Goal: Contribute content: Contribute content

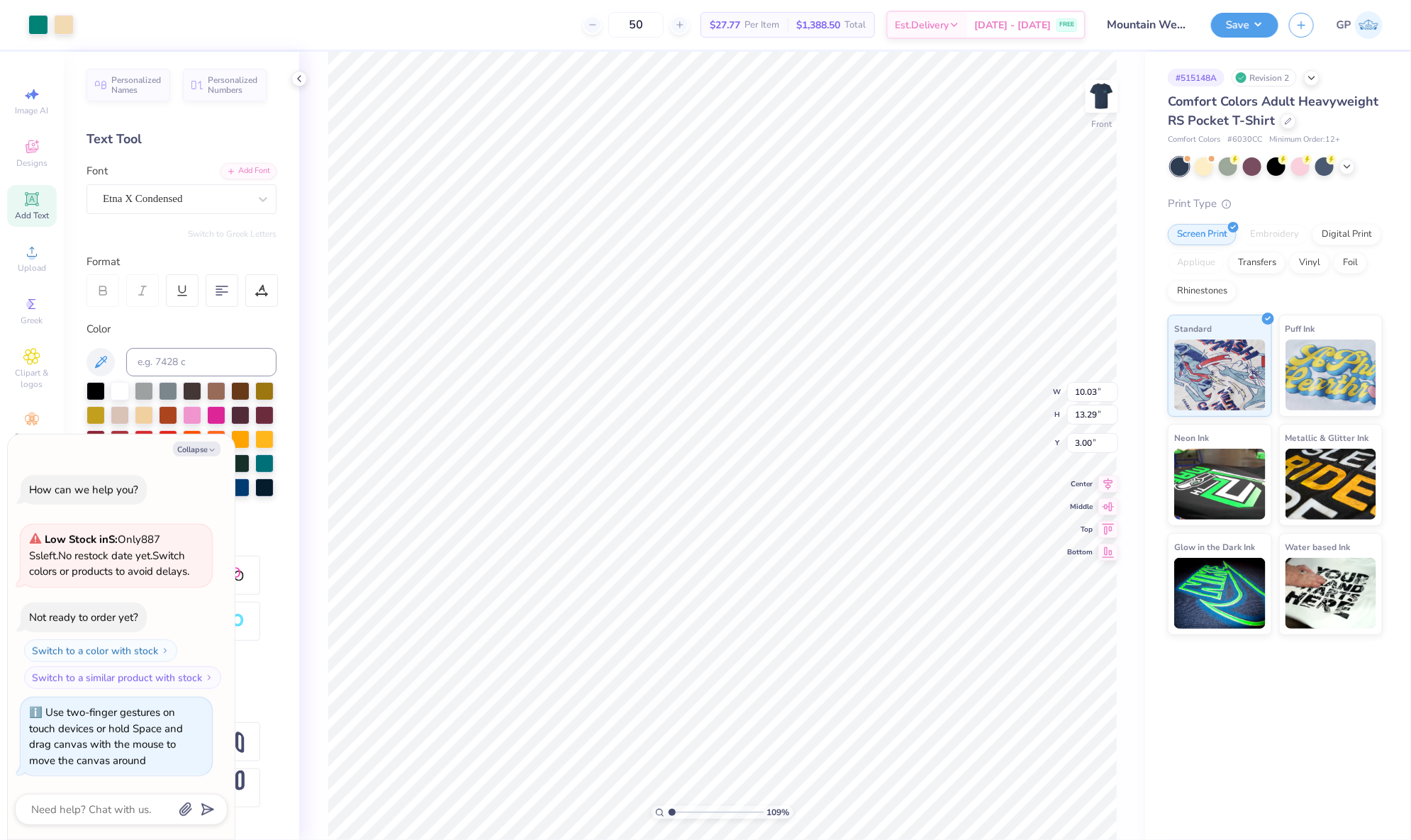
click at [72, 21] on div at bounding box center [64, 24] width 20 height 20
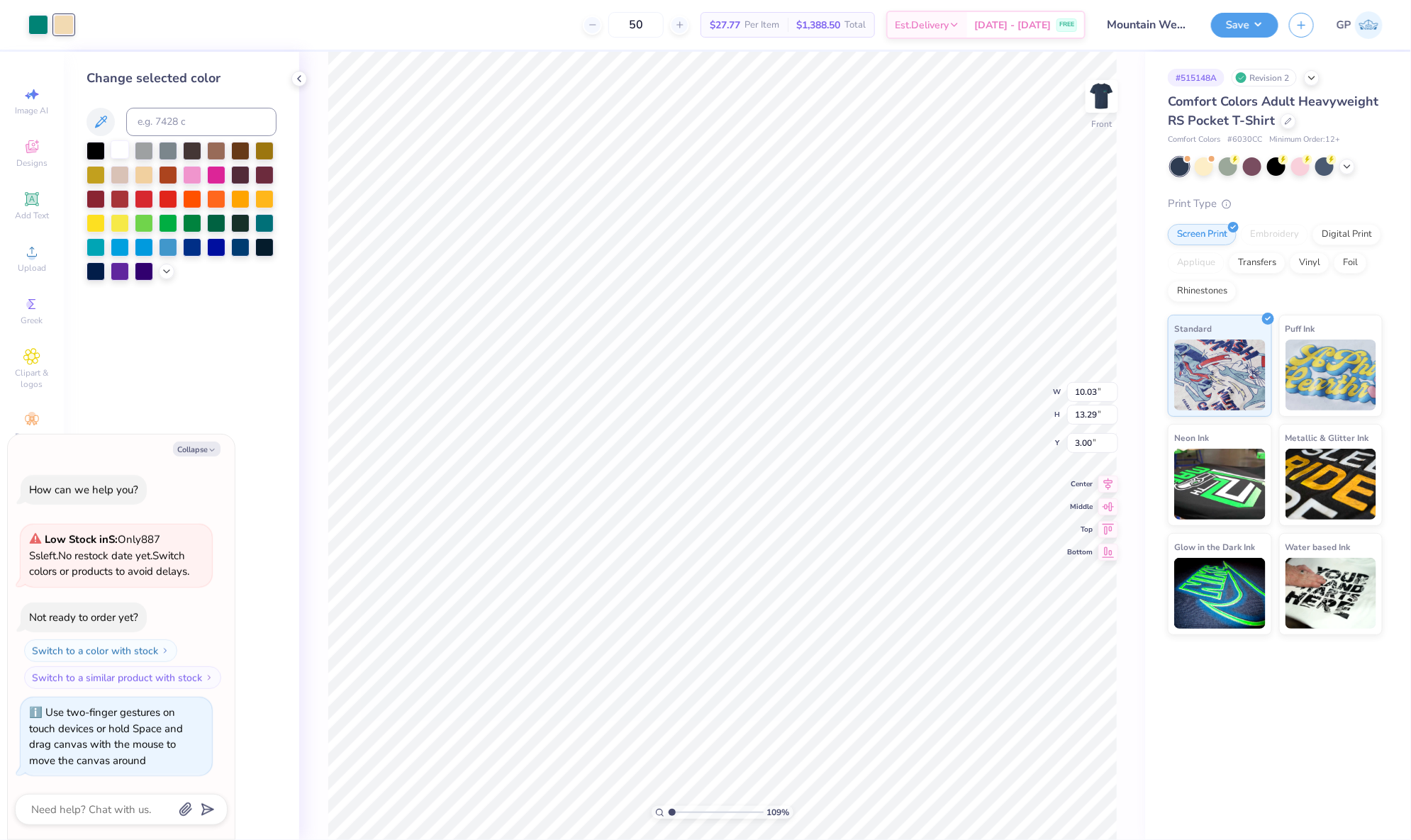
click at [118, 145] on div at bounding box center [120, 149] width 18 height 18
click at [26, 258] on icon at bounding box center [32, 252] width 17 height 17
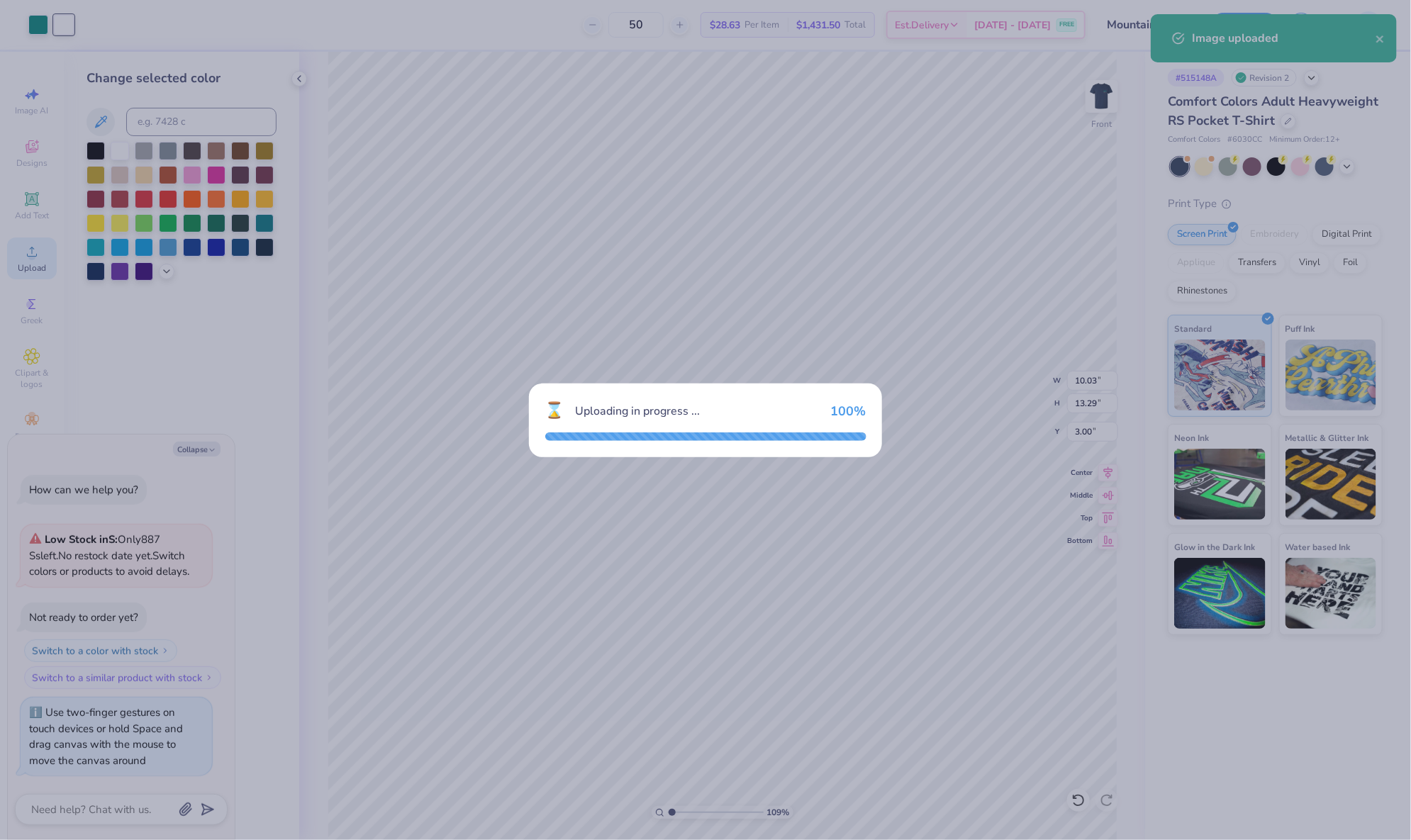
type textarea "x"
type input "10.88"
type input "14.42"
type input "7.04"
type textarea "x"
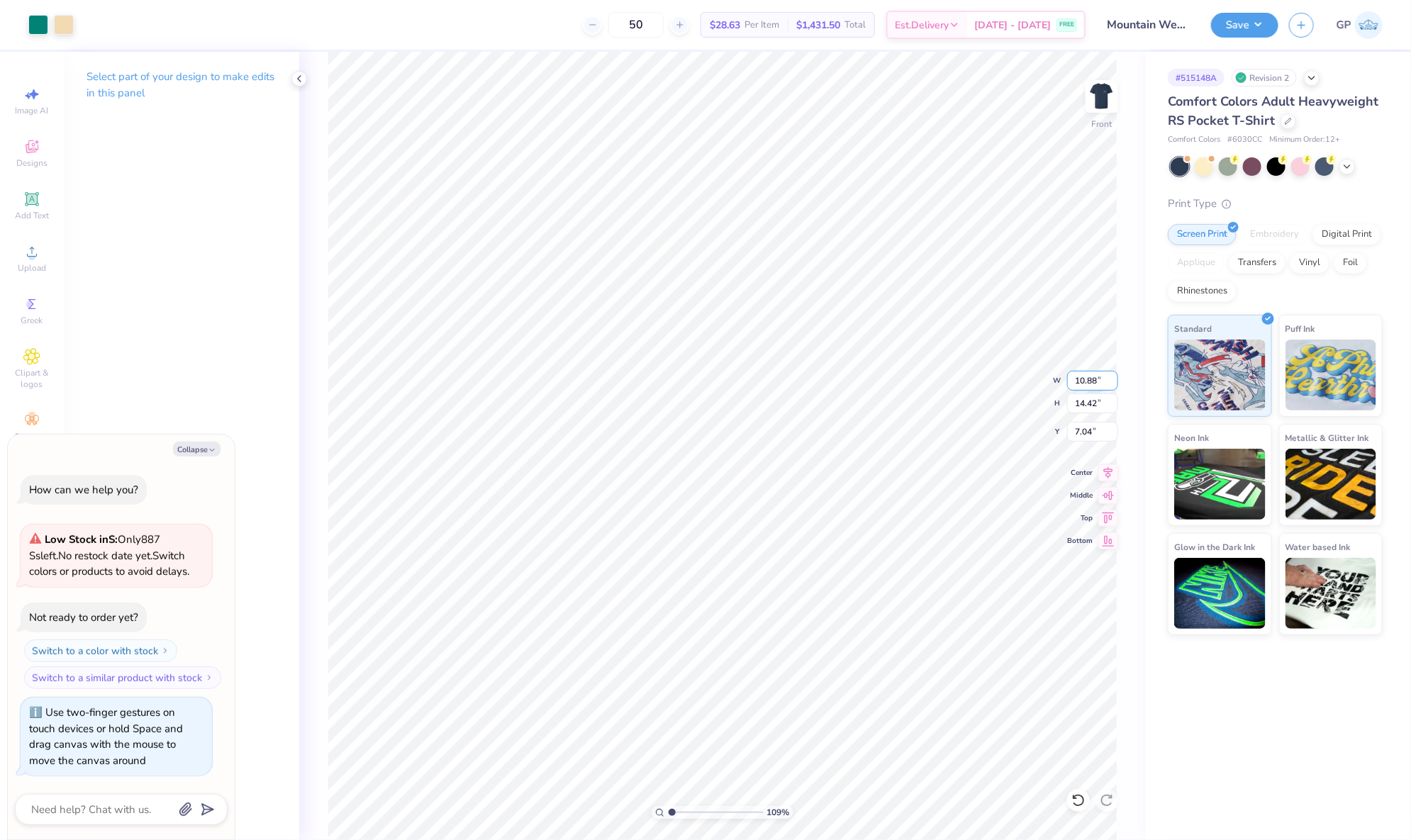
click at [1085, 385] on input "10.88" at bounding box center [1093, 381] width 51 height 20
drag, startPoint x: 1090, startPoint y: 381, endPoint x: 1102, endPoint y: 383, distance: 12.2
click at [1102, 383] on input "10.88" at bounding box center [1093, 381] width 51 height 20
type input "10.03"
type input "13.29"
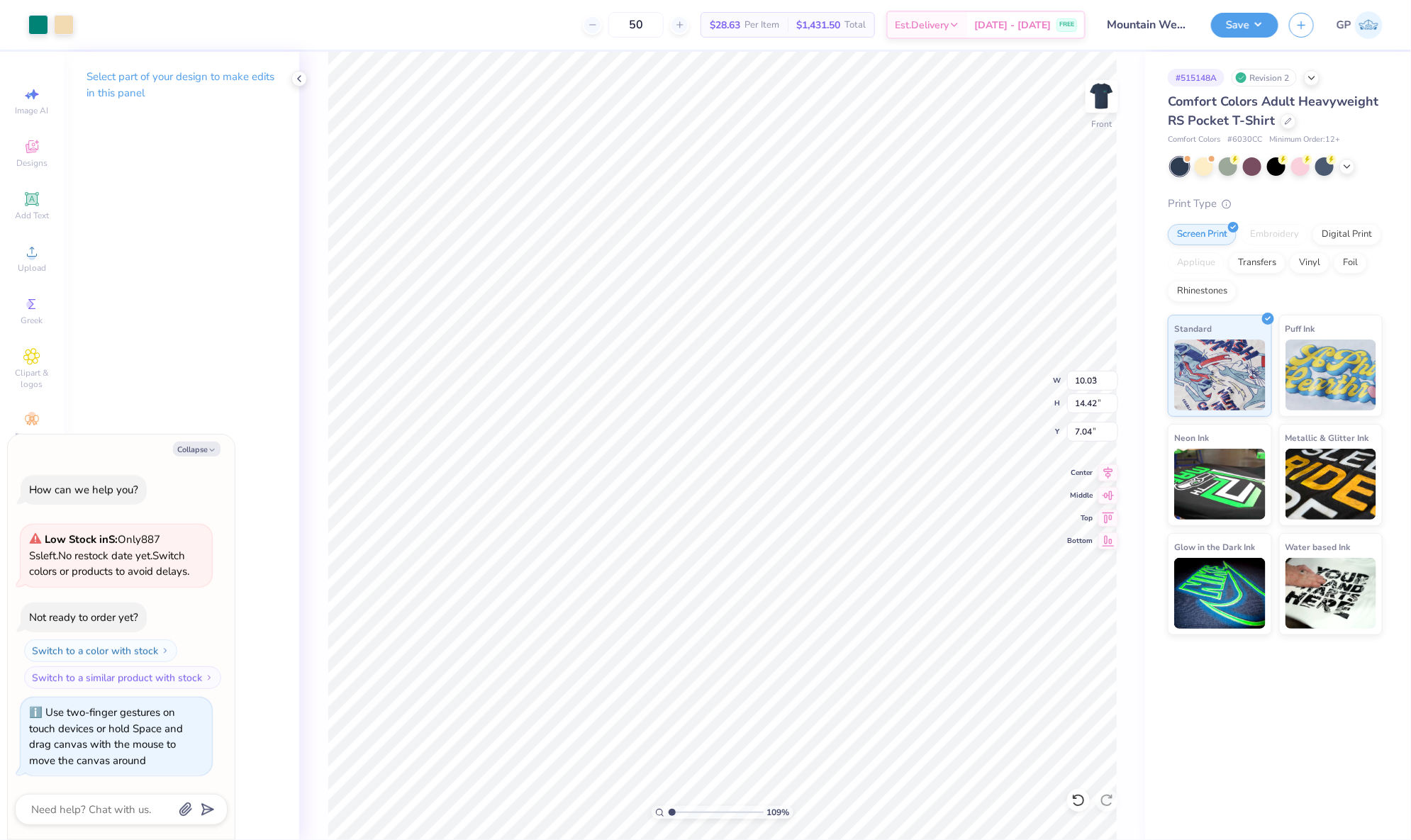
type input "7.61"
type textarea "x"
type input "3.00"
click at [785, 728] on li "Send to Back" at bounding box center [776, 738] width 111 height 28
click at [1237, 25] on button "Save" at bounding box center [1245, 23] width 67 height 24
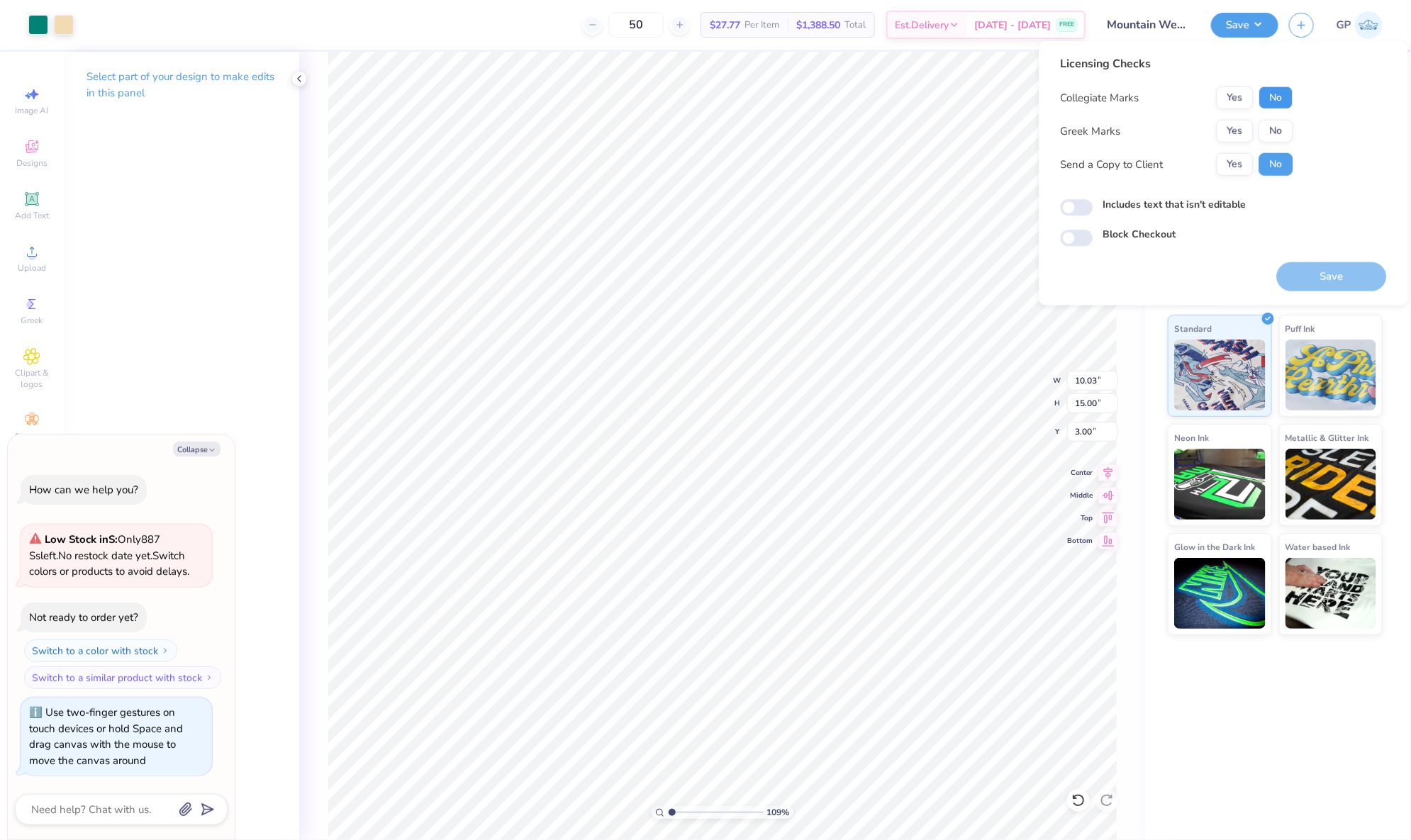
click at [1273, 98] on button "No" at bounding box center [1276, 98] width 34 height 23
click at [1225, 139] on button "Yes" at bounding box center [1235, 132] width 37 height 23
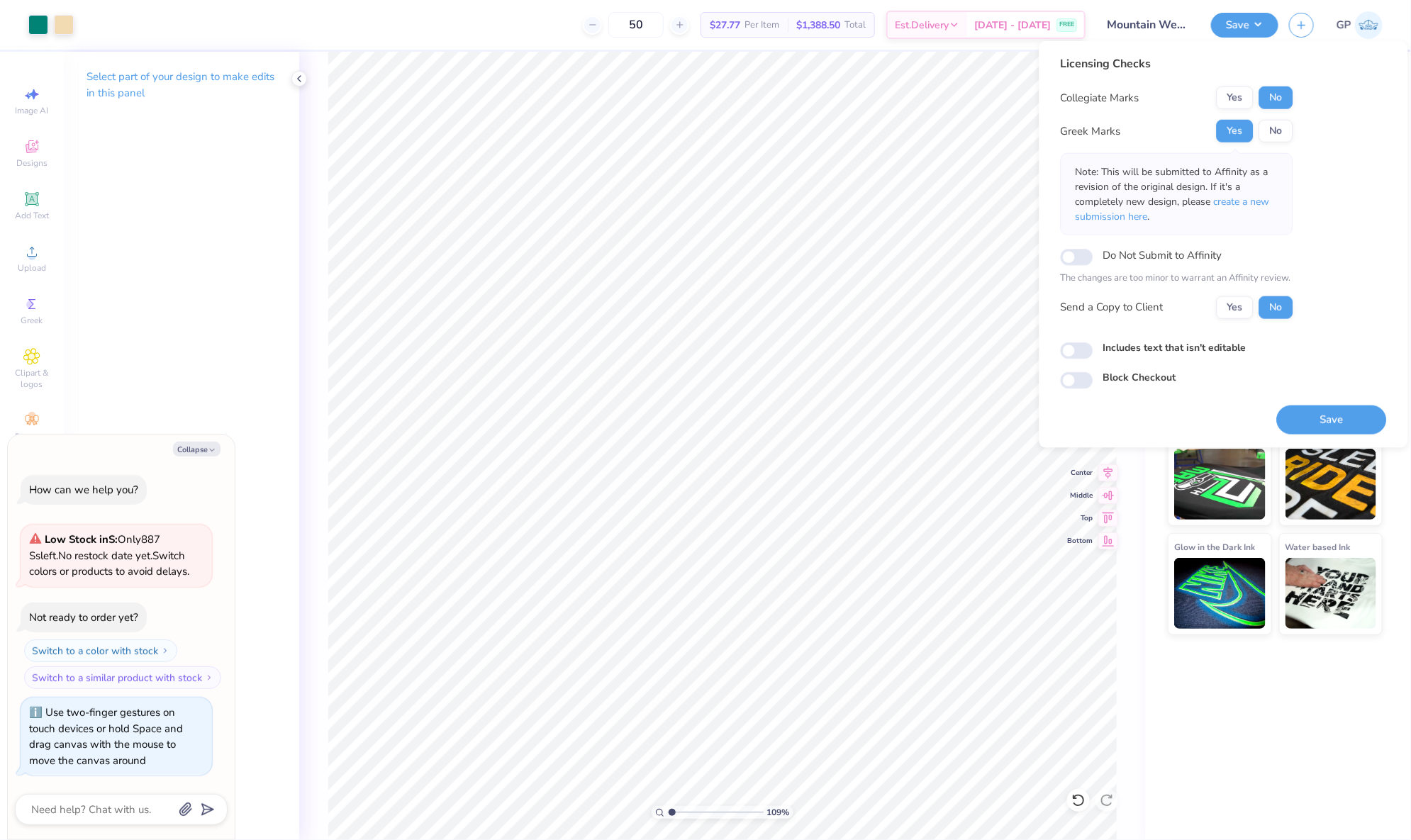
click at [1256, 209] on p "Note: This will be submitted to Affinity as a revision of the original design. …" at bounding box center [1177, 194] width 203 height 60
click at [1255, 200] on span "create a new submission here" at bounding box center [1173, 209] width 194 height 28
type textarea "x"
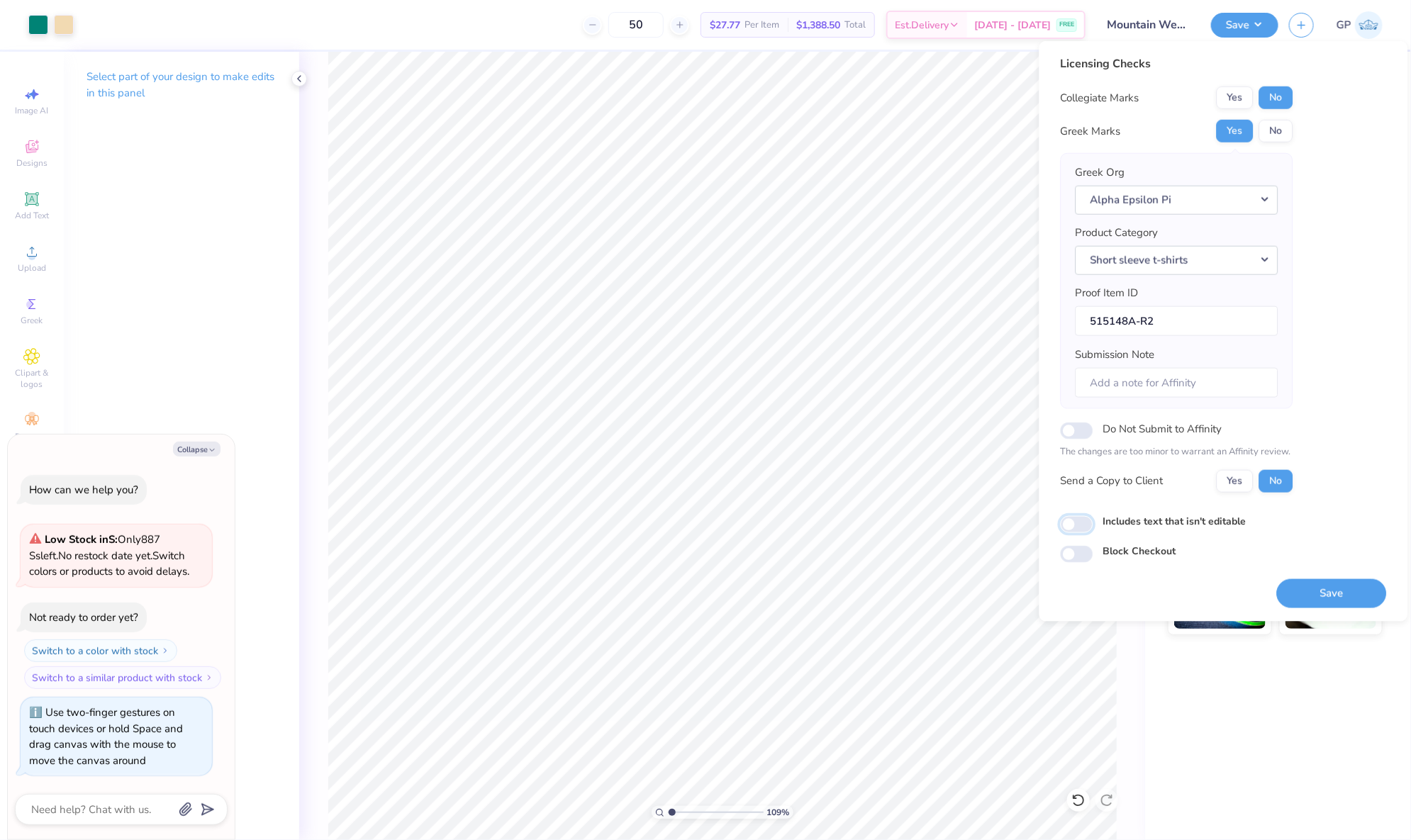
click at [1084, 517] on input "Includes text that isn't editable" at bounding box center [1077, 525] width 33 height 17
checkbox input "true"
click at [1294, 595] on button "Save" at bounding box center [1332, 593] width 110 height 29
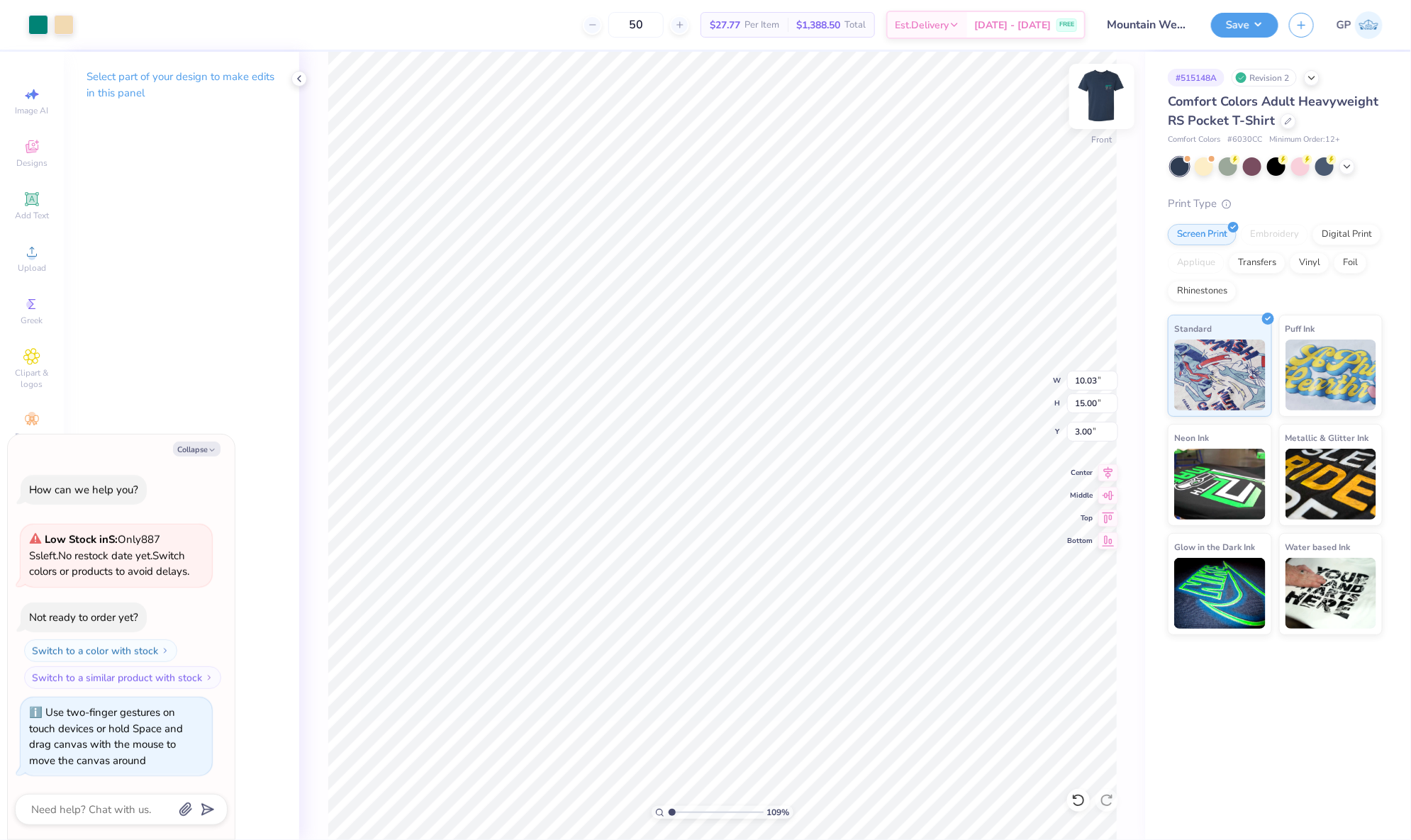
click at [1103, 96] on img at bounding box center [1102, 96] width 57 height 57
type textarea "x"
type input "3.84"
click at [698, 809] on input "range" at bounding box center [715, 812] width 96 height 13
click at [63, 26] on div at bounding box center [64, 24] width 20 height 20
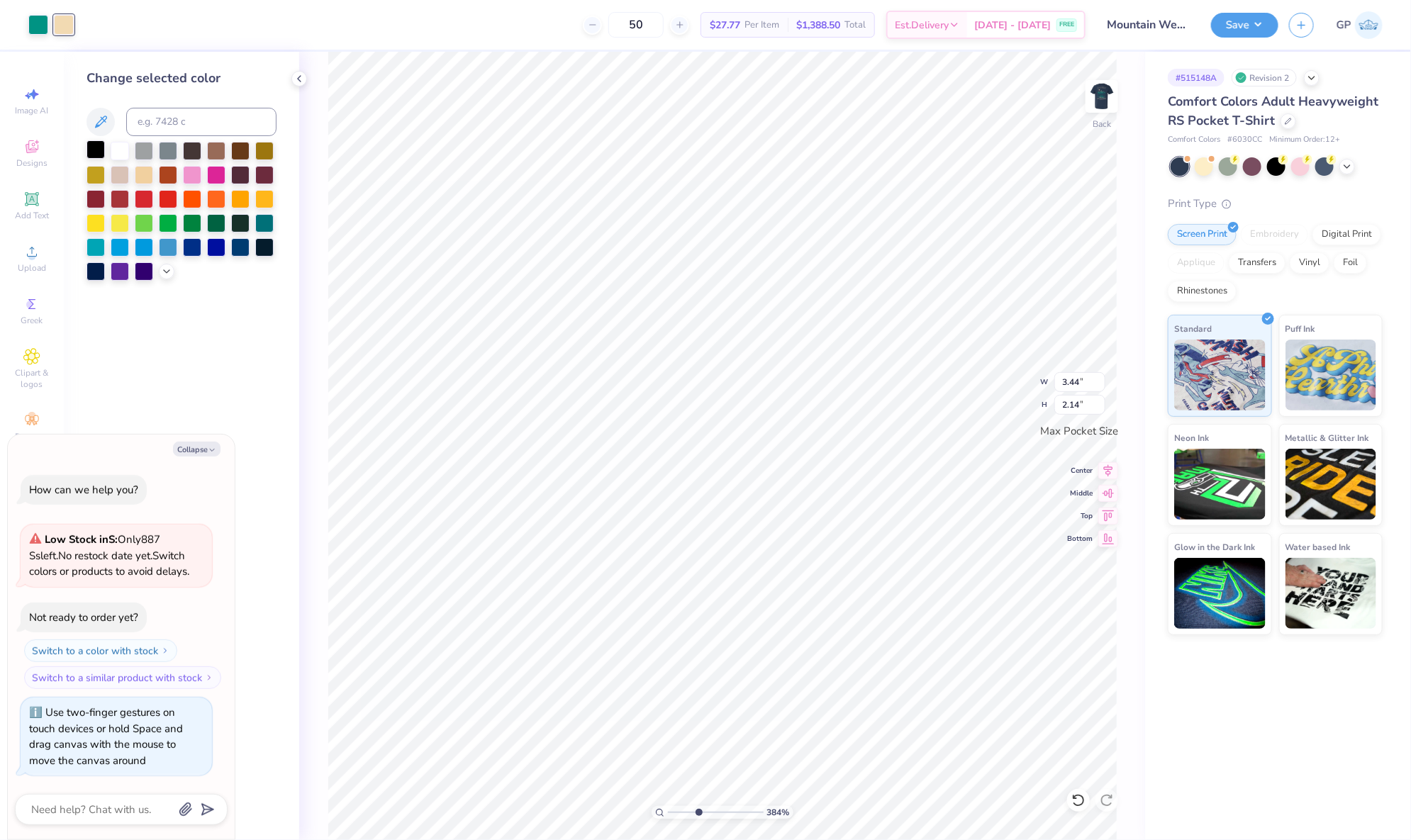
click at [103, 154] on div at bounding box center [96, 149] width 18 height 18
click at [42, 249] on div "Upload" at bounding box center [31, 258] width 50 height 42
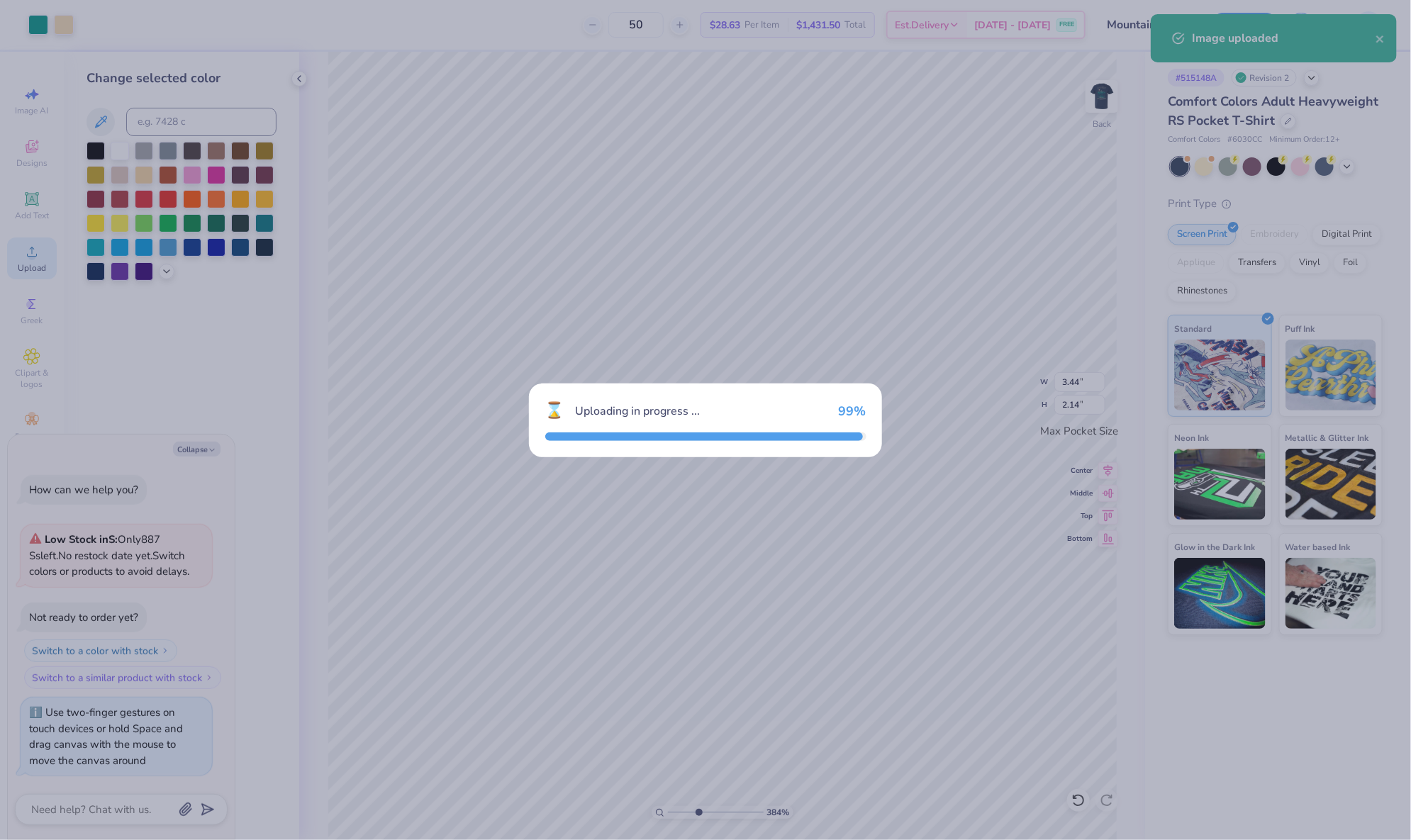
type textarea "x"
type input "2.16"
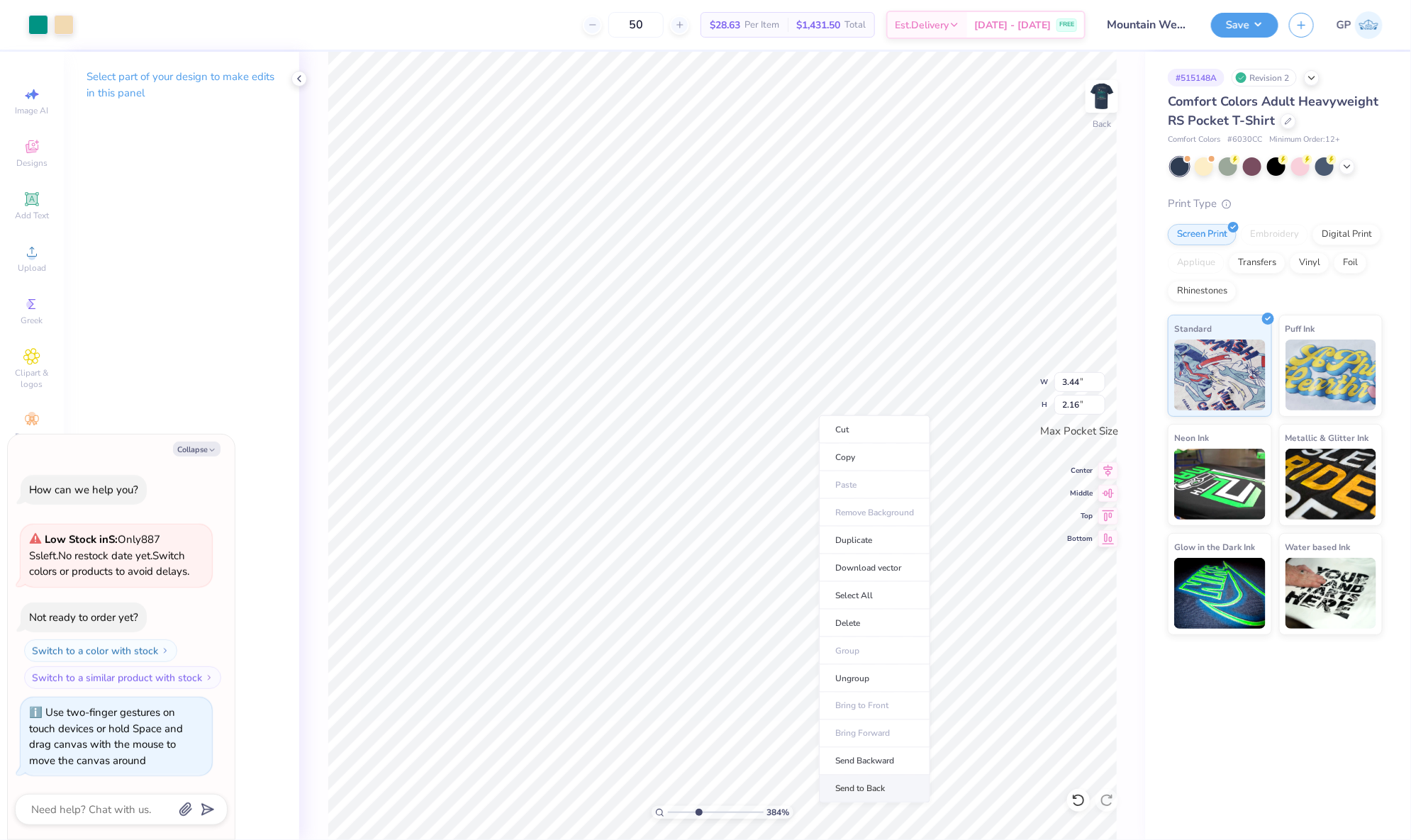
click at [872, 786] on li "Send to Back" at bounding box center [874, 790] width 111 height 28
type textarea "x"
type input "2.14"
type textarea "x"
type input "1"
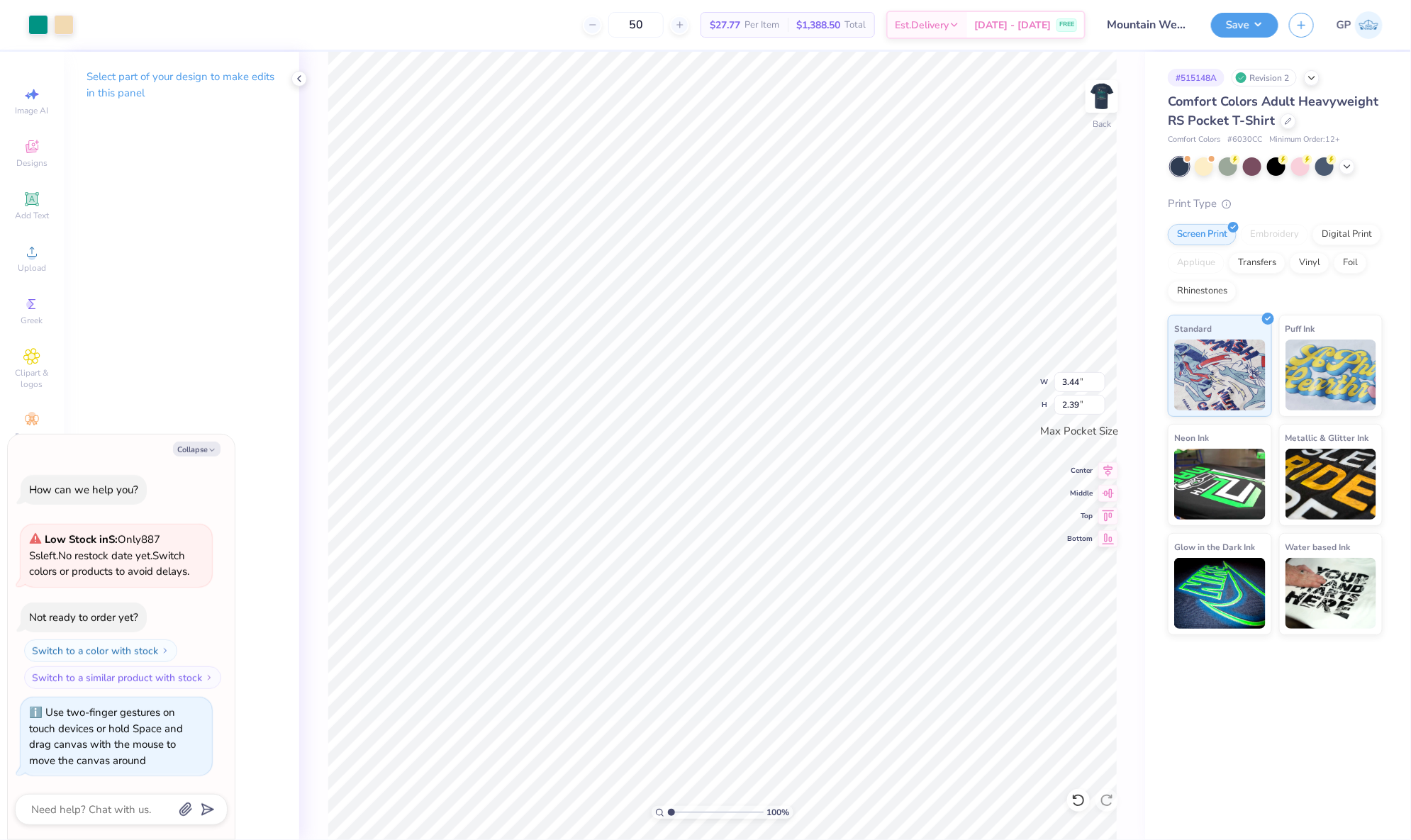
click at [588, 806] on div "100 %" at bounding box center [722, 446] width 788 height 788
click at [1242, 23] on button "Save" at bounding box center [1245, 23] width 67 height 24
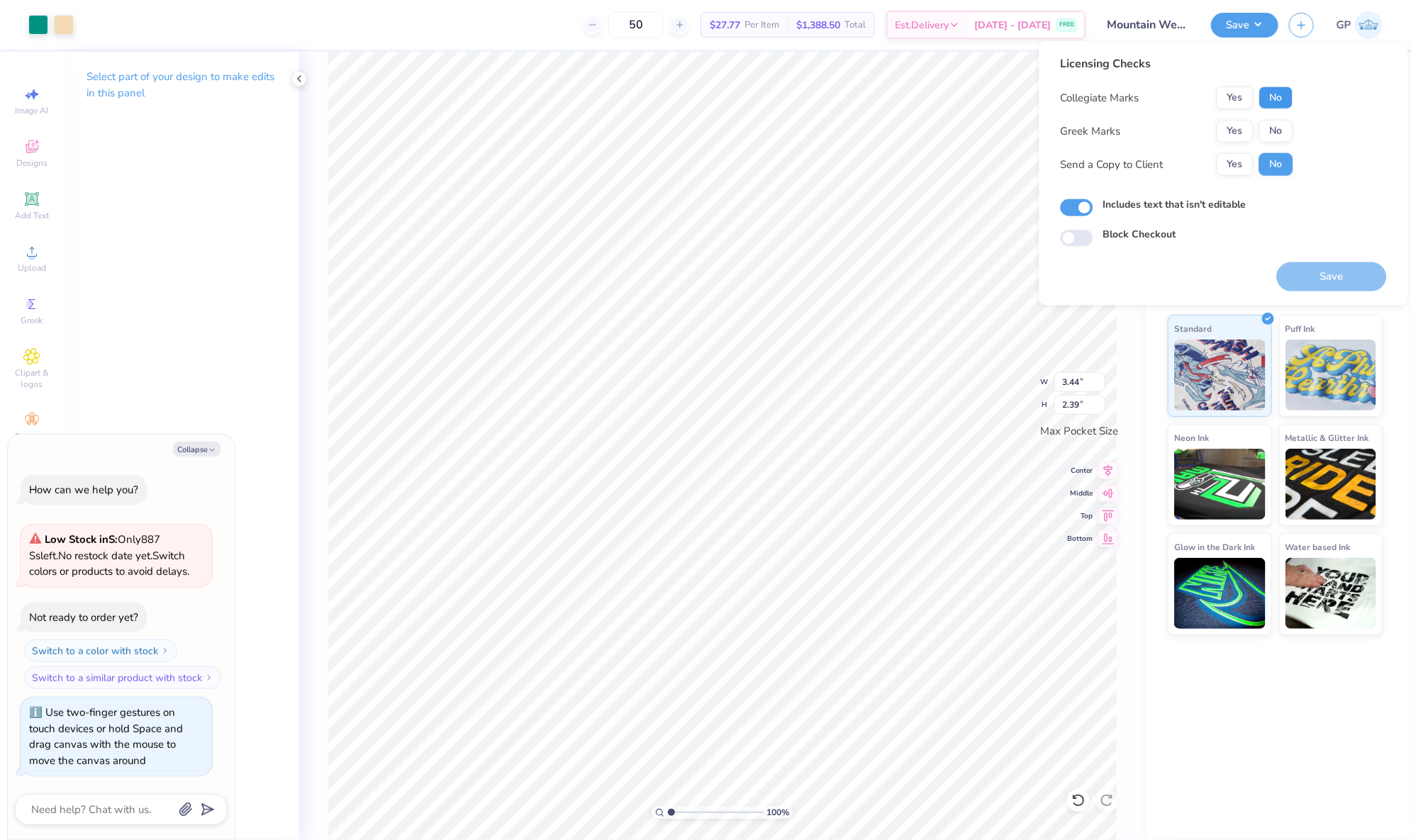
click at [1285, 96] on button "No" at bounding box center [1276, 98] width 34 height 23
click at [1234, 131] on button "Yes" at bounding box center [1235, 132] width 37 height 23
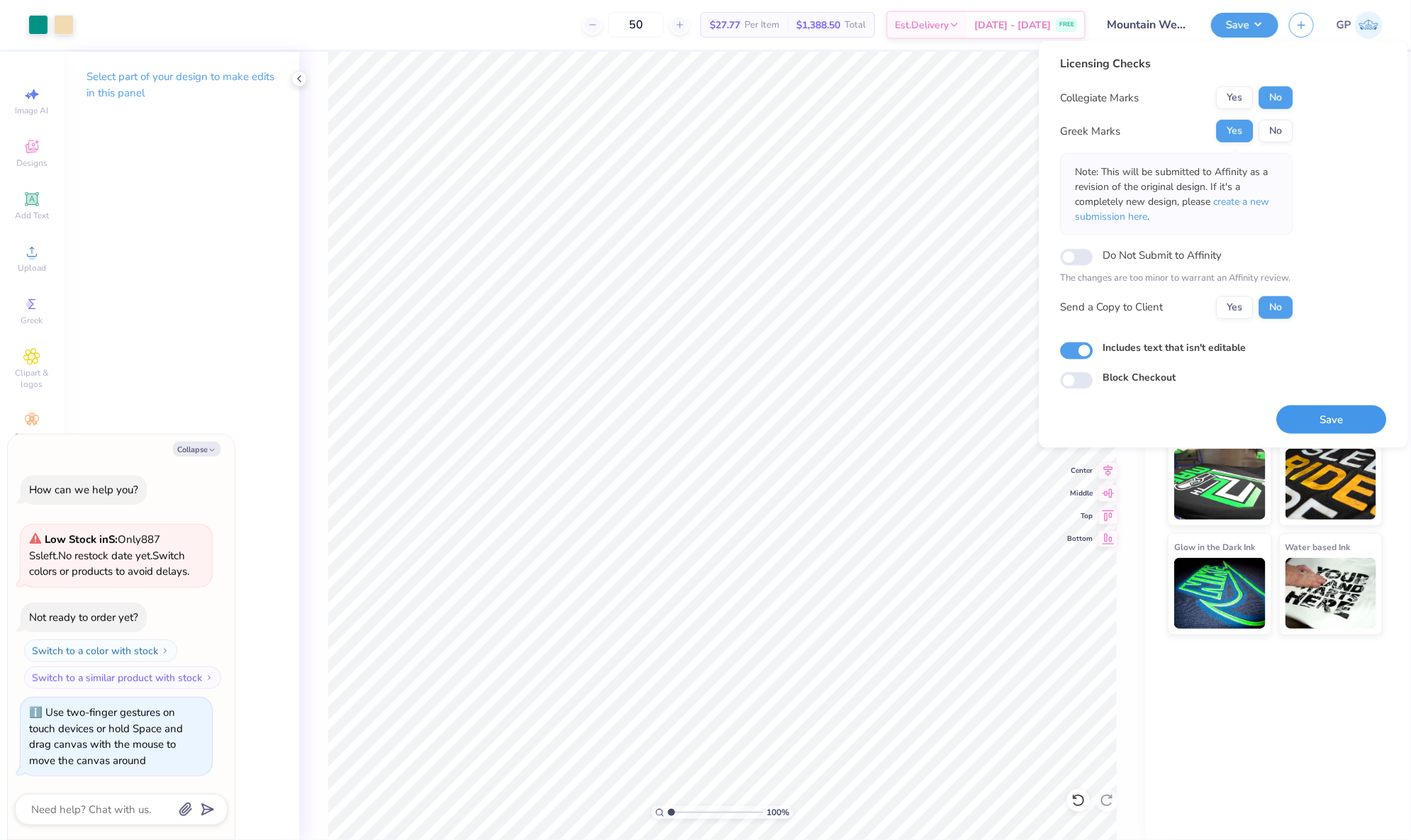
click at [1306, 409] on button "Save" at bounding box center [1332, 419] width 110 height 29
type textarea "x"
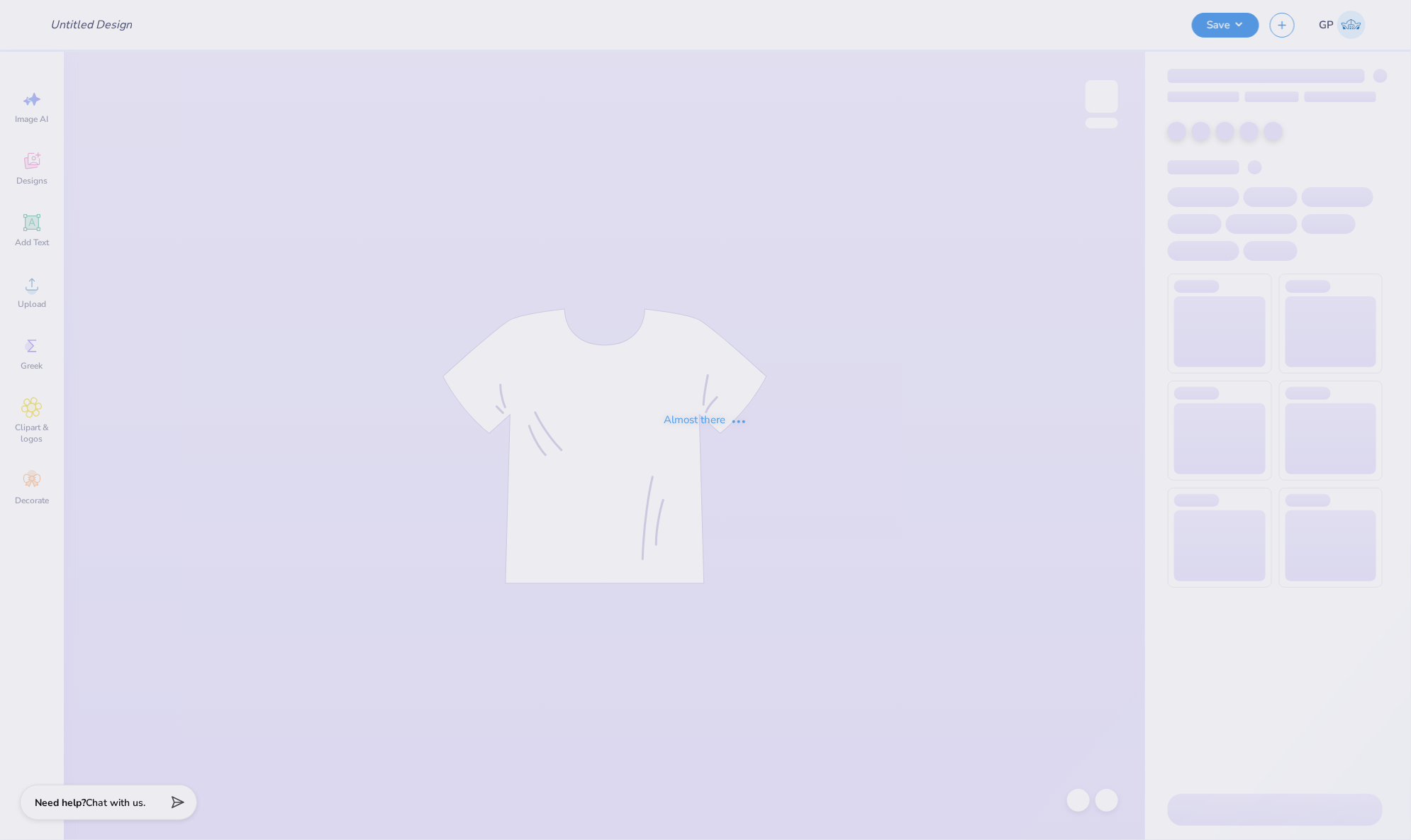
type input "Merch"
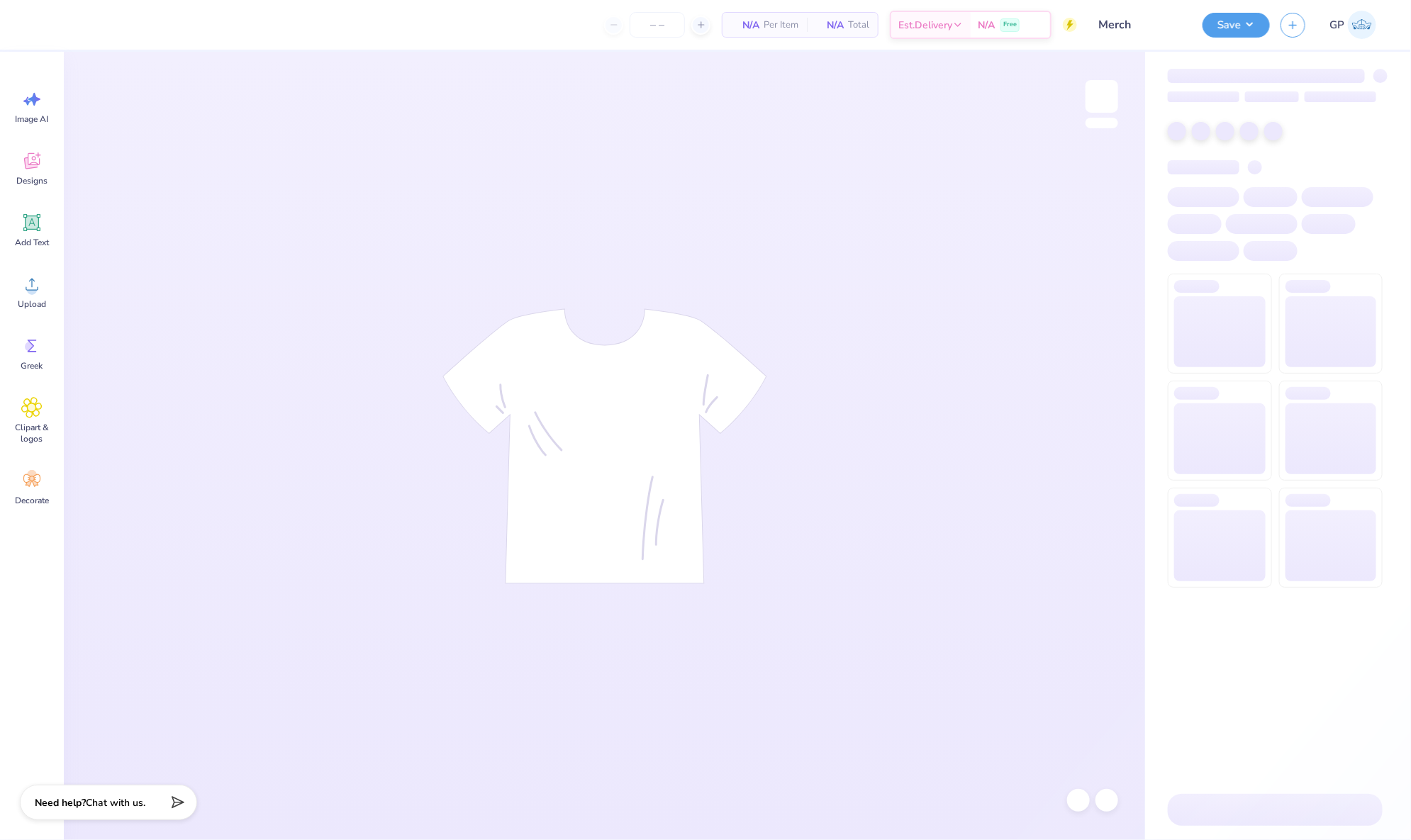
type input "24"
